Goal: Task Accomplishment & Management: Use online tool/utility

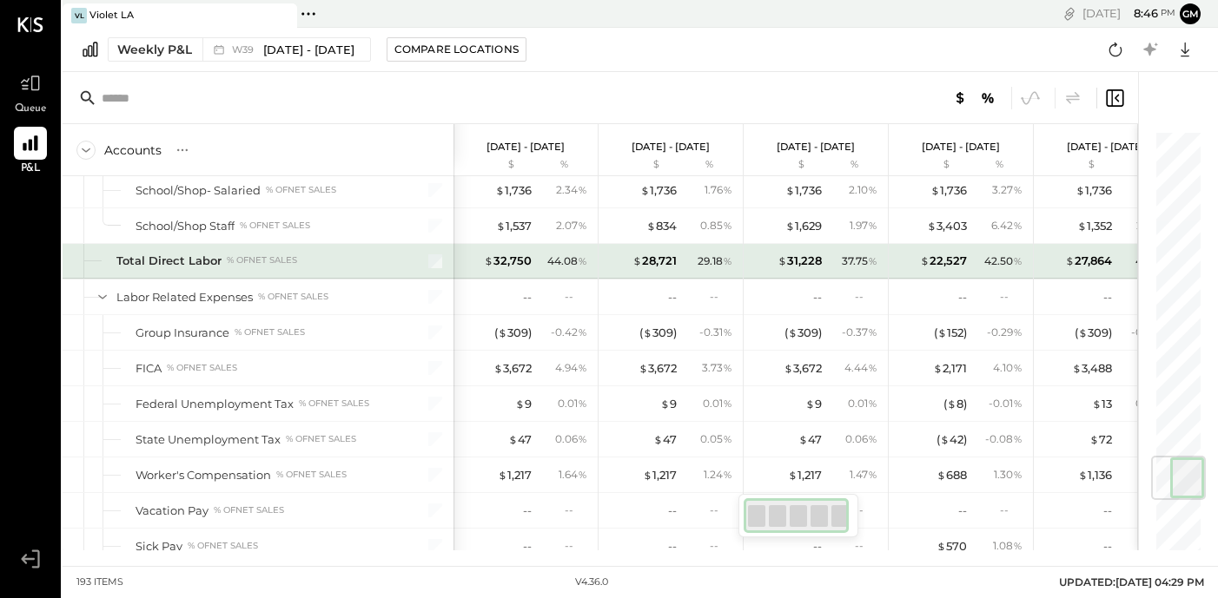
scroll to position [0, 4]
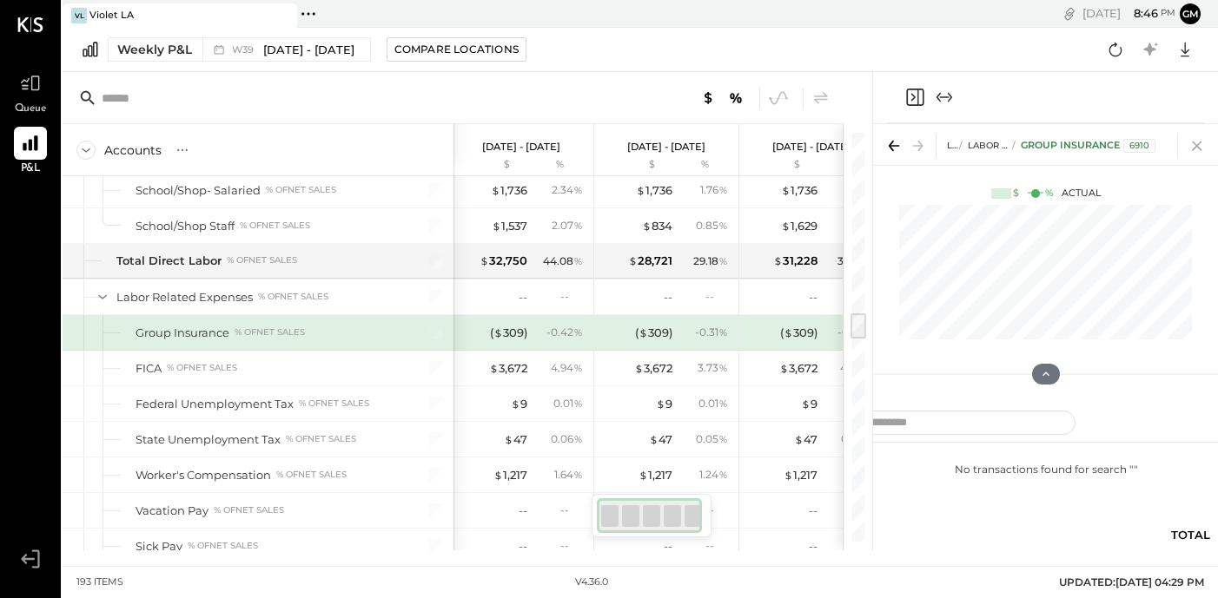
click at [1198, 145] on icon at bounding box center [1197, 146] width 24 height 24
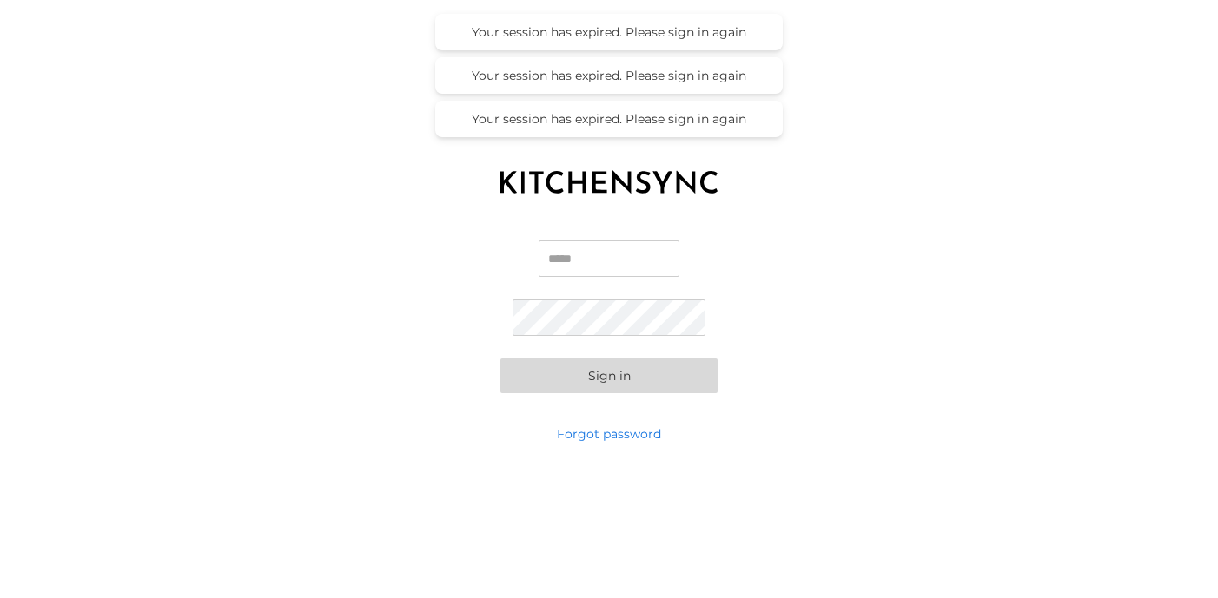
type input "**********"
click at [609, 375] on button "Sign in" at bounding box center [608, 376] width 217 height 35
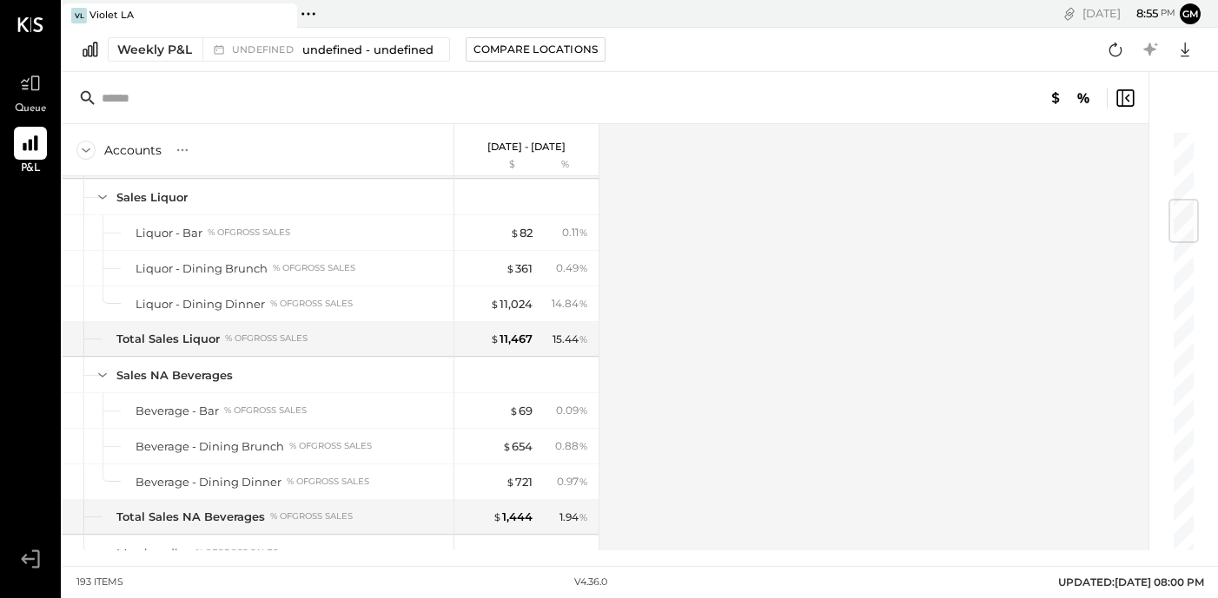
scroll to position [542, 0]
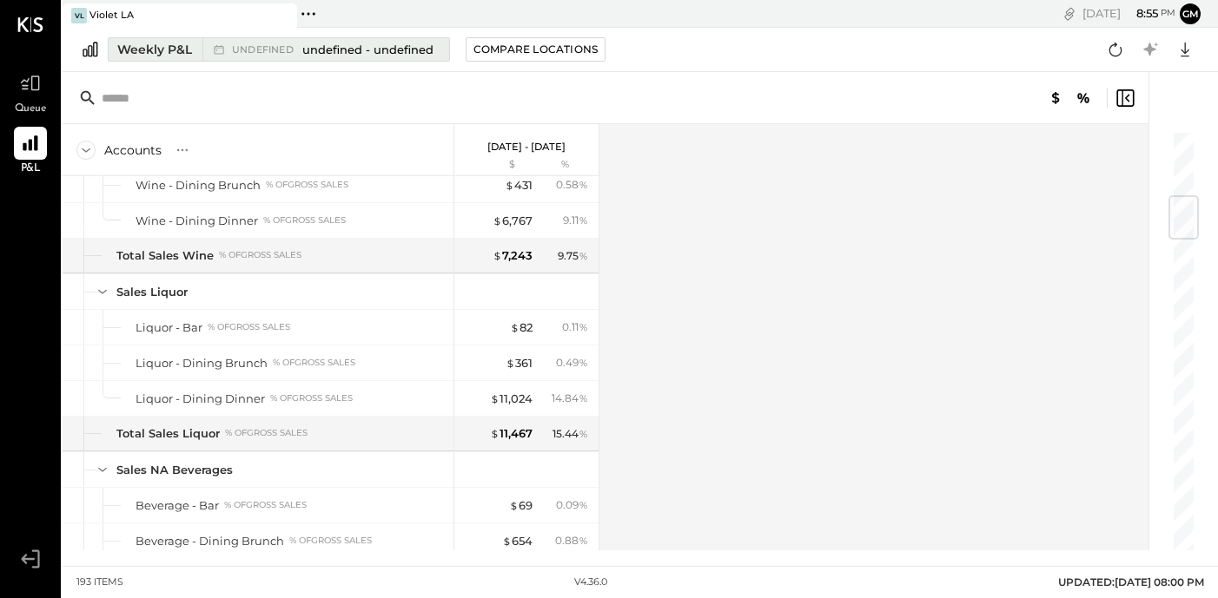
click at [162, 51] on div "Weekly P&L" at bounding box center [154, 49] width 75 height 17
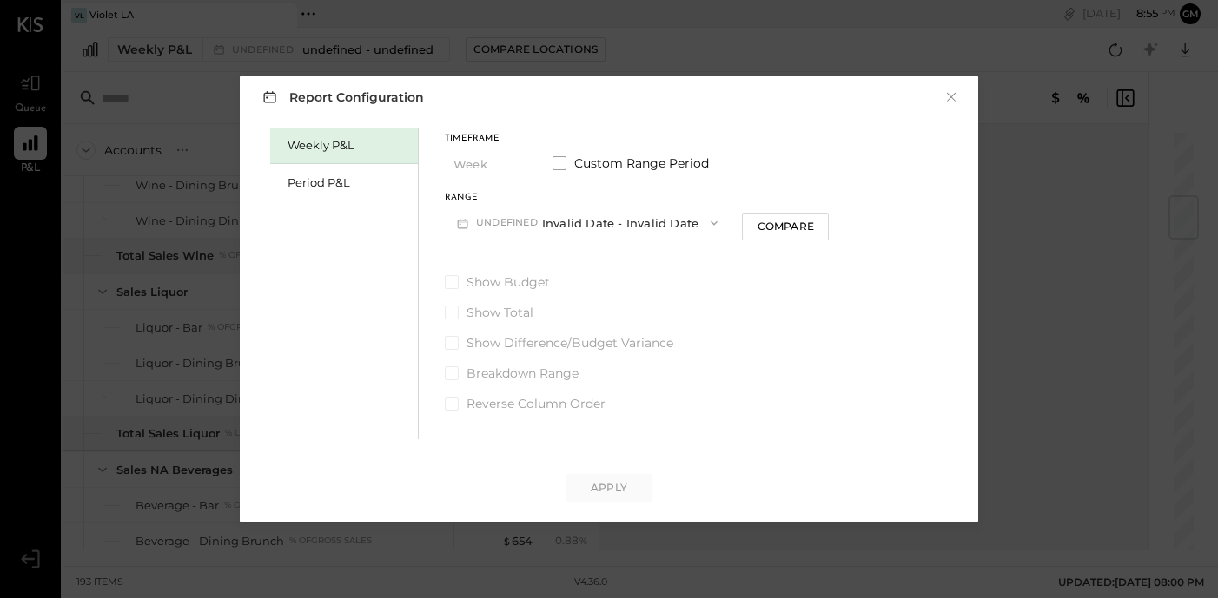
click at [558, 150] on div "Timeframe Week Custom Range Period" at bounding box center [637, 157] width 384 height 45
click at [699, 225] on span "button" at bounding box center [709, 223] width 23 height 14
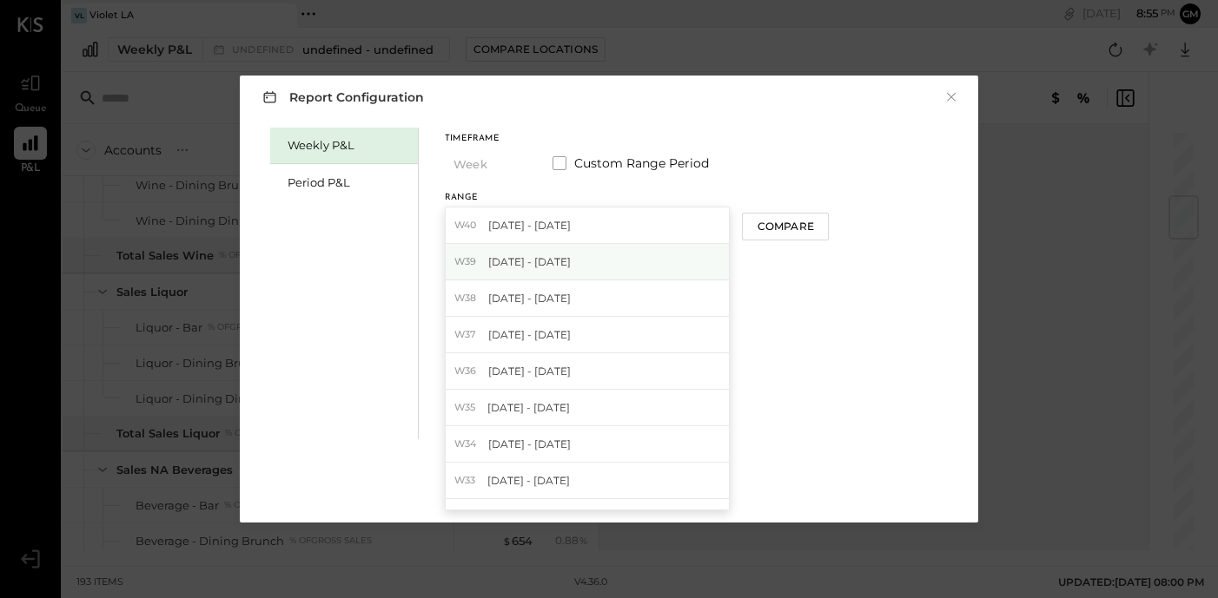
click at [676, 261] on div "W39 [DATE] - [DATE]" at bounding box center [587, 262] width 283 height 36
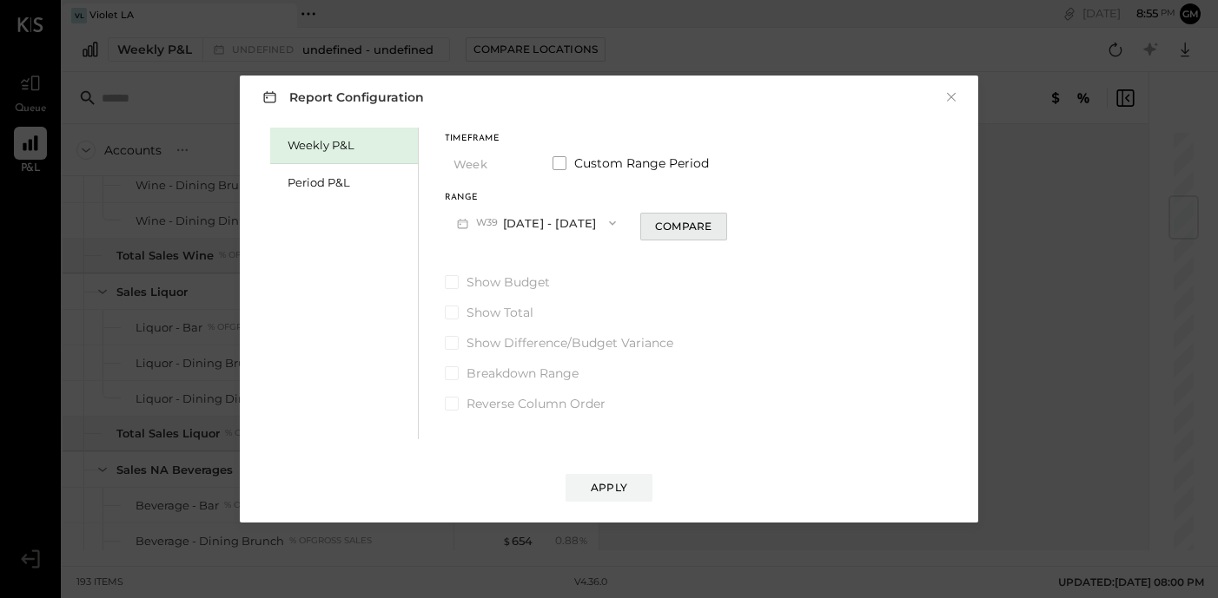
click at [711, 228] on div "Compare" at bounding box center [683, 226] width 56 height 15
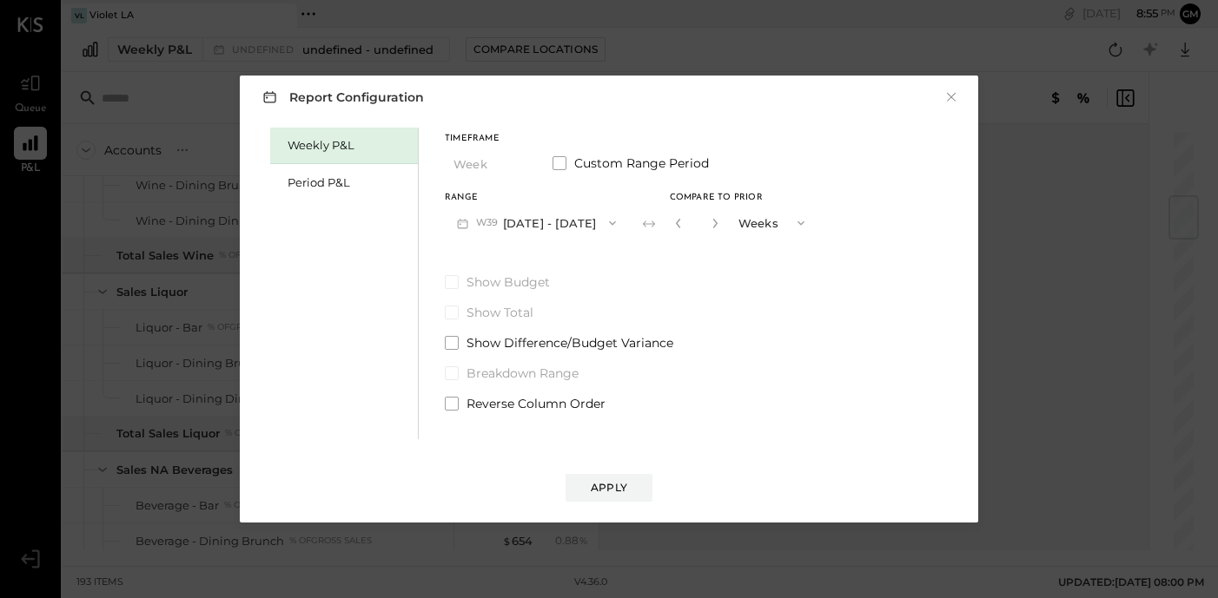
click at [763, 228] on button "Weeks" at bounding box center [772, 223] width 87 height 32
click at [763, 262] on div "Years" at bounding box center [772, 254] width 85 height 31
click at [617, 491] on div "Apply" at bounding box center [609, 487] width 36 height 15
